Goal: Find specific page/section: Find specific page/section

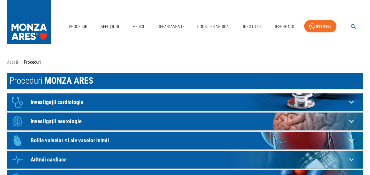
click at [56, 101] on p "Investigații cardiologie" at bounding box center [189, 102] width 316 height 6
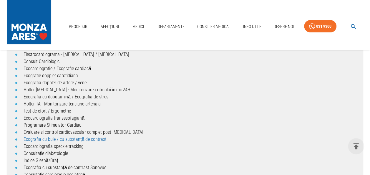
scroll to position [59, 0]
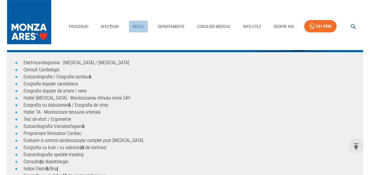
click at [139, 26] on link "Medici" at bounding box center [138, 27] width 19 height 12
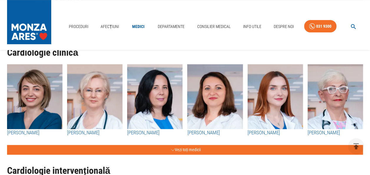
scroll to position [88, 0]
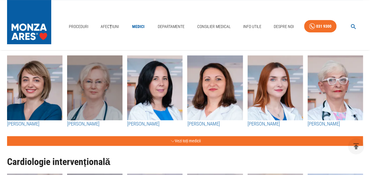
click at [95, 110] on img "button" at bounding box center [94, 87] width 55 height 65
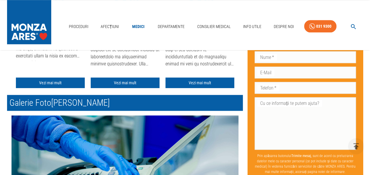
scroll to position [147, 0]
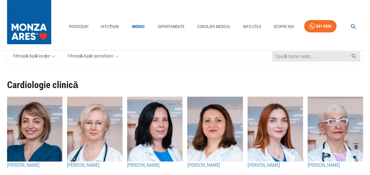
scroll to position [88, 0]
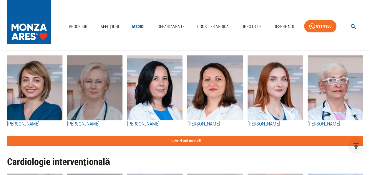
click at [105, 99] on img "button" at bounding box center [94, 87] width 55 height 65
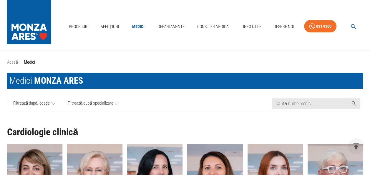
scroll to position [88, 0]
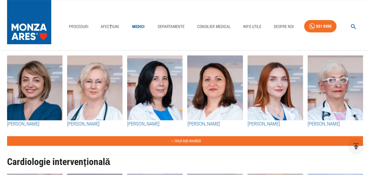
click at [341, 93] on img "button" at bounding box center [334, 87] width 55 height 65
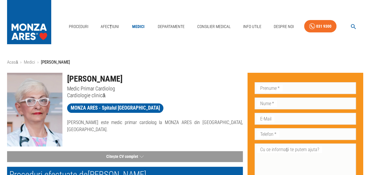
click at [109, 84] on h1 "[PERSON_NAME]" at bounding box center [154, 79] width 175 height 12
